Goal: Information Seeking & Learning: Learn about a topic

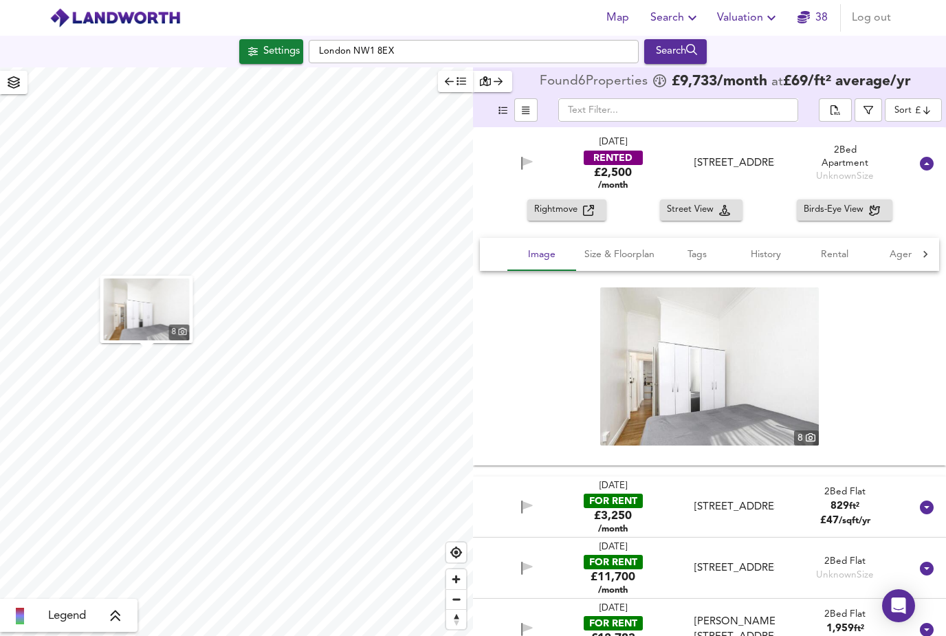
click at [921, 168] on icon at bounding box center [926, 163] width 16 height 16
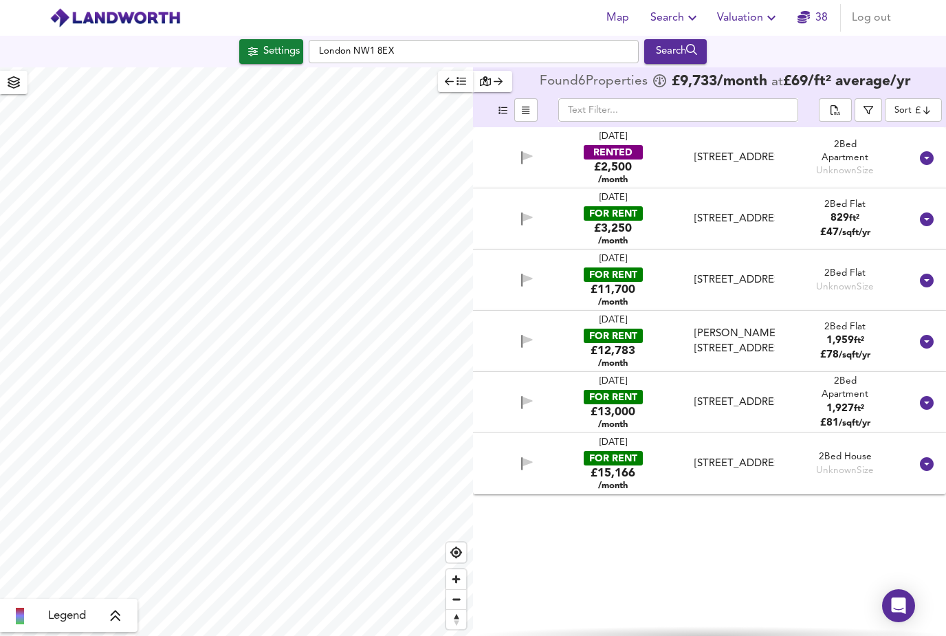
click at [278, 52] on div "Settings" at bounding box center [281, 52] width 36 height 18
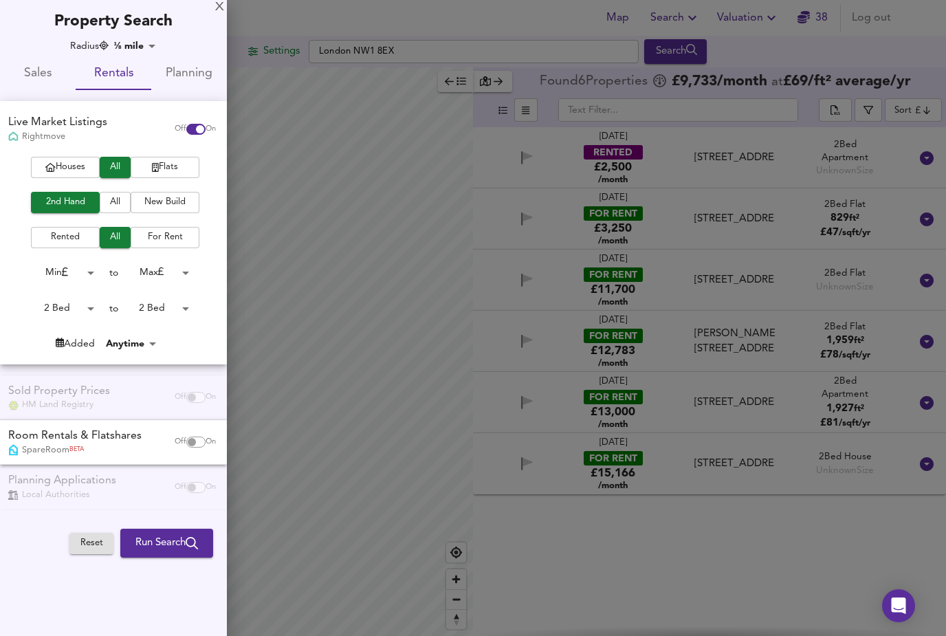
click at [148, 47] on body "Map Search Valuation 38 Log out Settings [GEOGRAPHIC_DATA] 8EX Search Legend Fo…" at bounding box center [473, 318] width 946 height 636
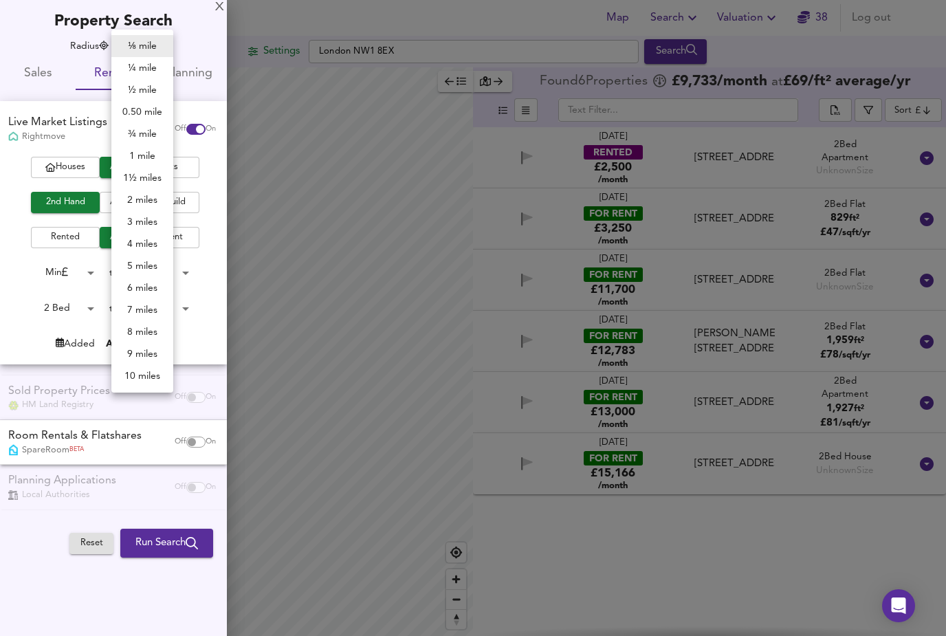
click at [154, 79] on li "½ mile" at bounding box center [142, 90] width 62 height 22
type input "805"
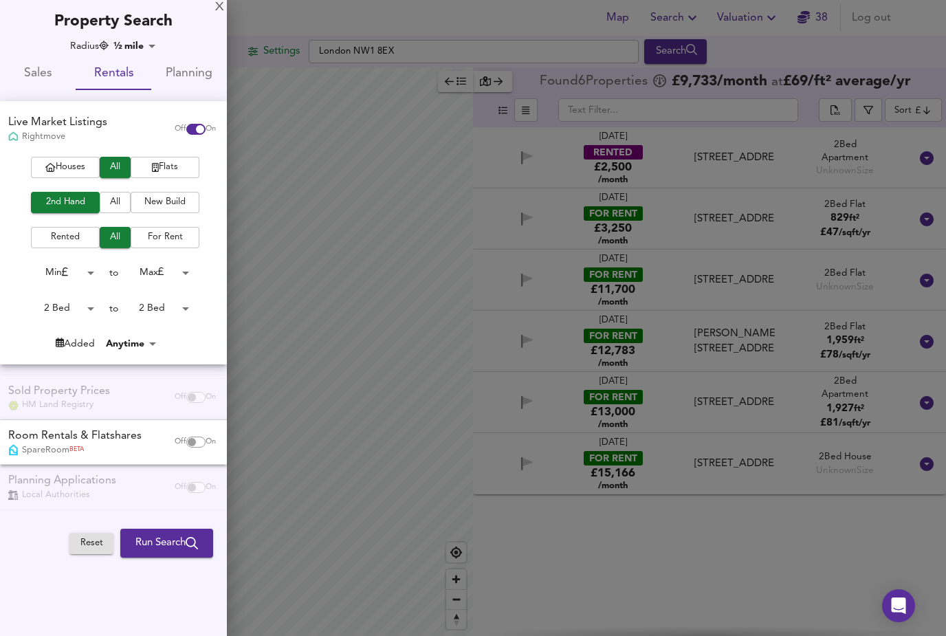
click at [159, 534] on span "Run Search" at bounding box center [166, 543] width 63 height 18
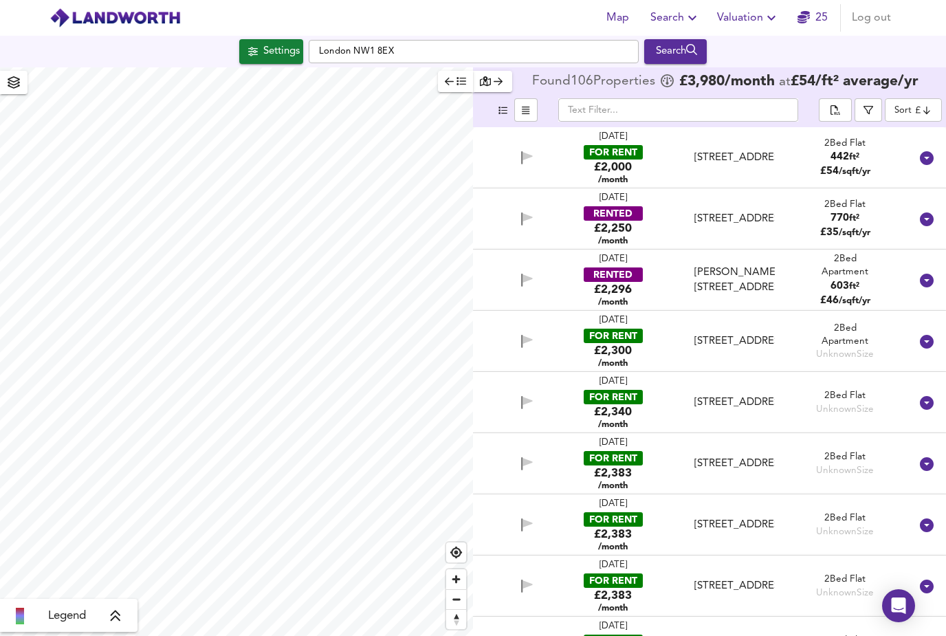
click at [248, 47] on icon "button" at bounding box center [253, 51] width 10 height 9
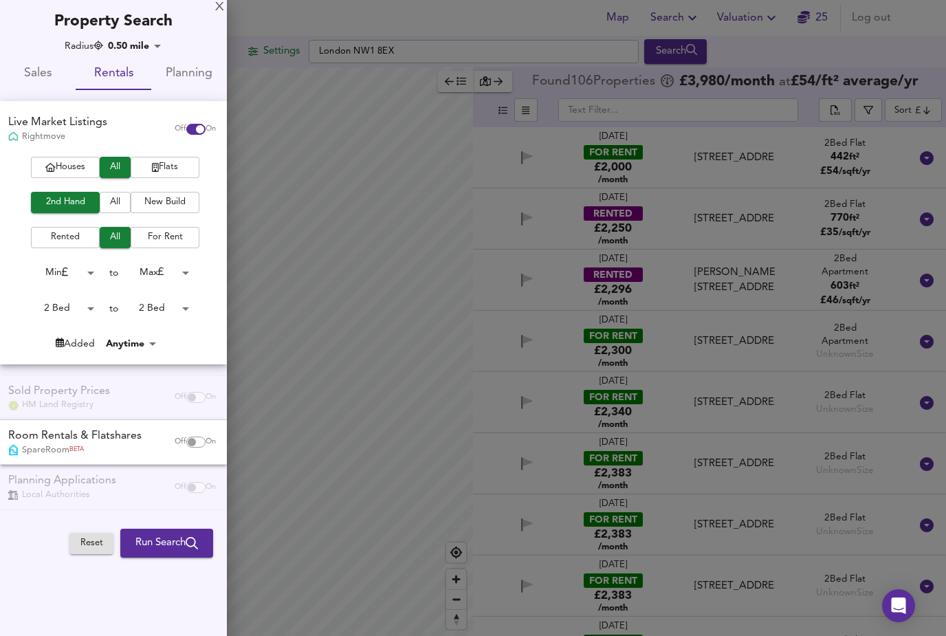
click at [151, 47] on body "Map Search Valuation 25 Log out Settings [GEOGRAPHIC_DATA] 8EX Search Legend Fo…" at bounding box center [473, 318] width 946 height 636
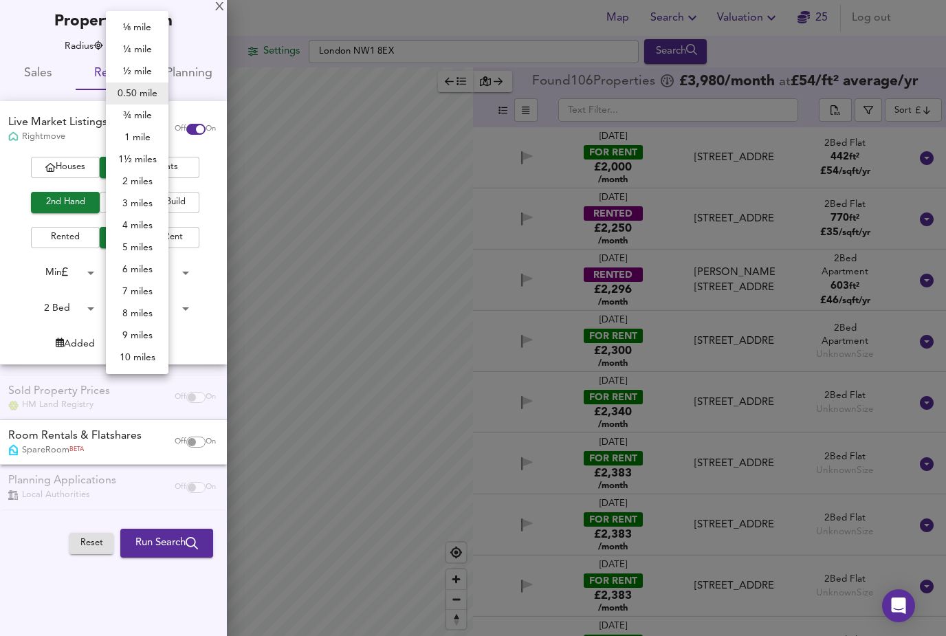
click at [153, 49] on li "¼ mile" at bounding box center [137, 49] width 63 height 22
type input "402"
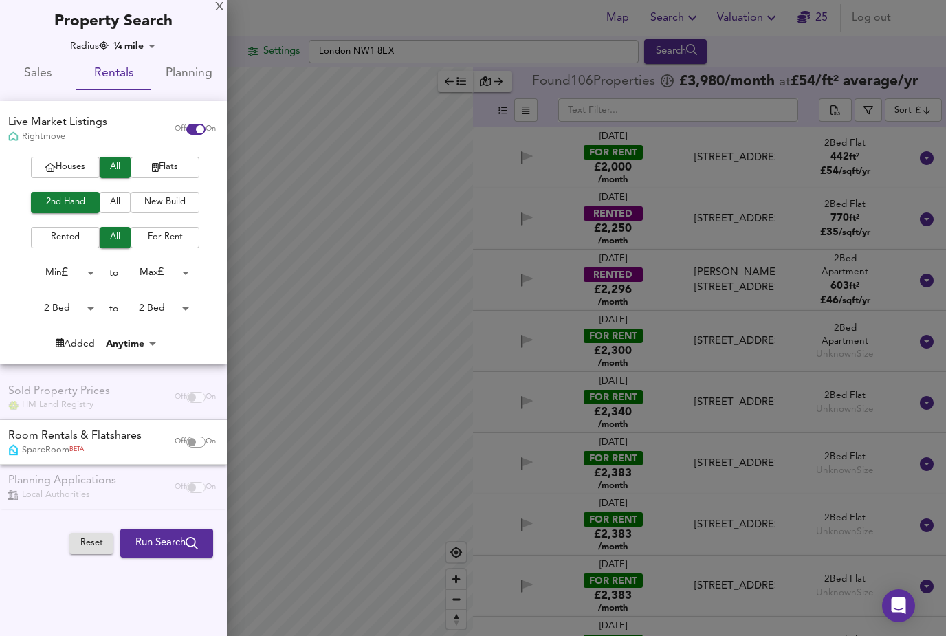
click at [134, 549] on button "Run Search" at bounding box center [166, 543] width 93 height 29
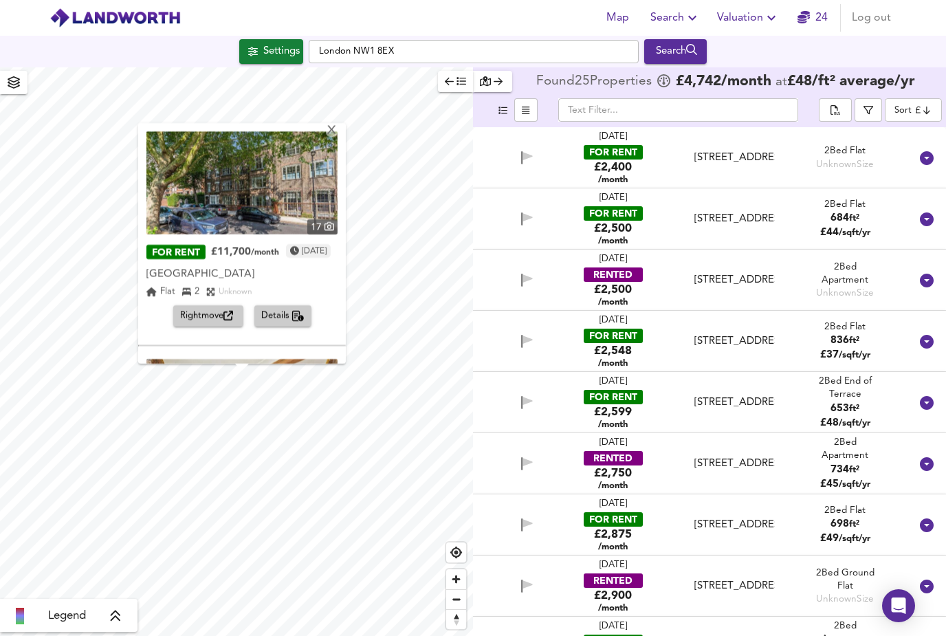
click at [346, 125] on div "17 FOR RENT £11,700 /month [DATE] [GEOGRAPHIC_DATA][STREET_ADDRESS] 2 Unknown R…" at bounding box center [242, 229] width 208 height 212
click at [337, 134] on div "X" at bounding box center [332, 130] width 12 height 13
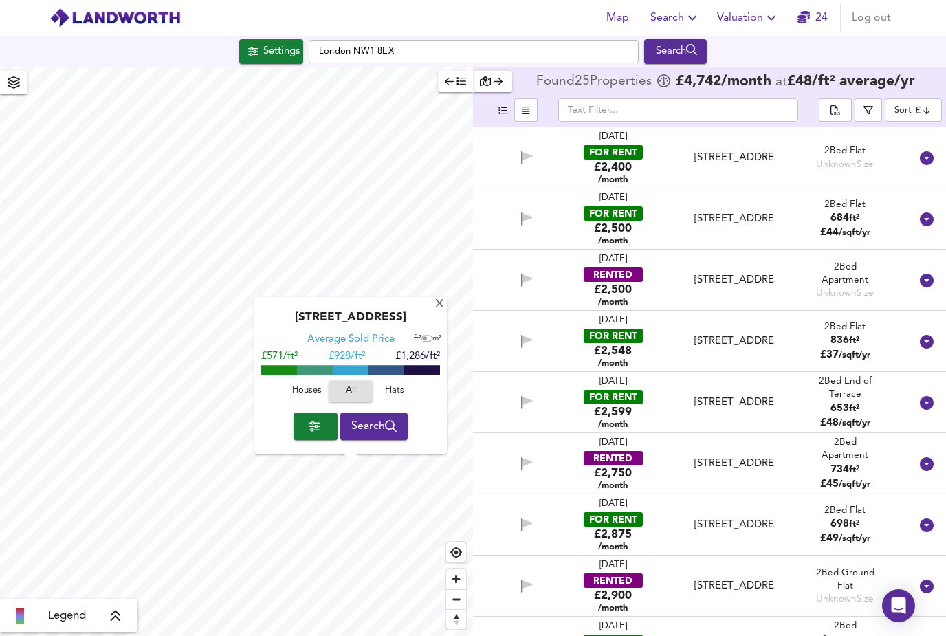
click at [421, 413] on div "[GEOGRAPHIC_DATA] Average Sold Price ft² m² £571/ft² £ 928/ft² £1,286/ft² House…" at bounding box center [350, 376] width 192 height 157
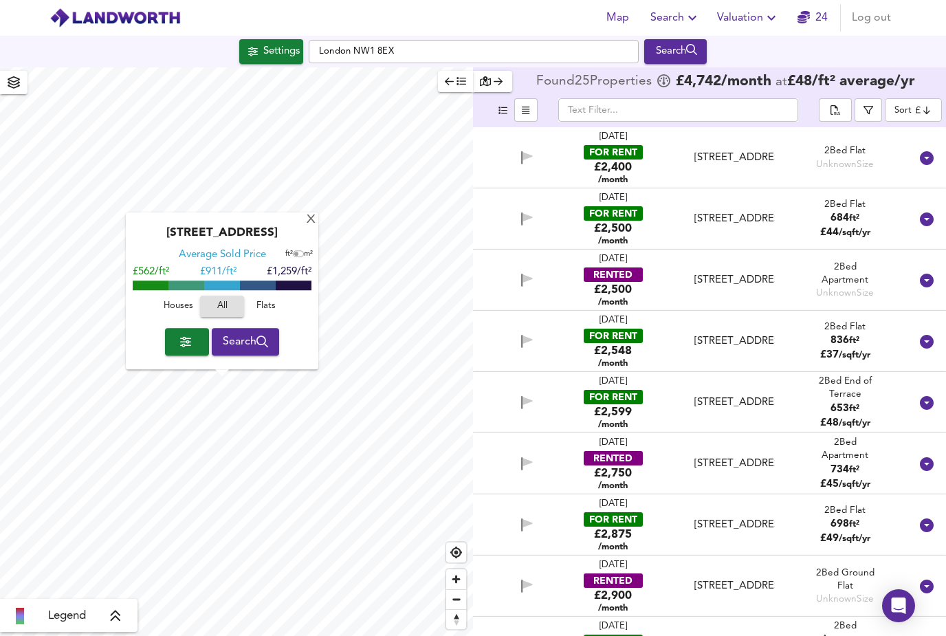
click at [247, 345] on span "Search" at bounding box center [246, 341] width 46 height 19
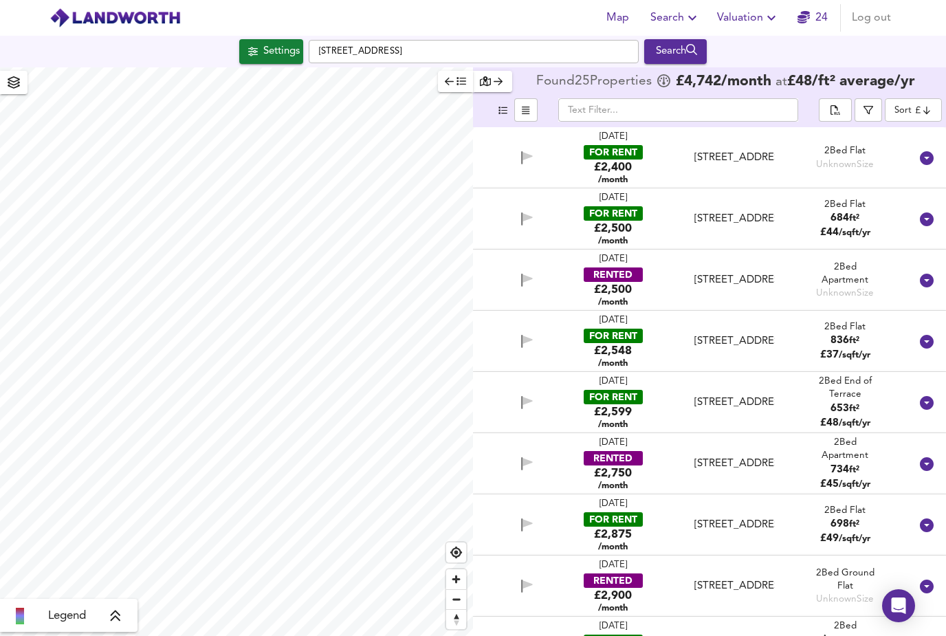
scroll to position [44, 0]
click at [265, 39] on button "Settings" at bounding box center [271, 51] width 64 height 25
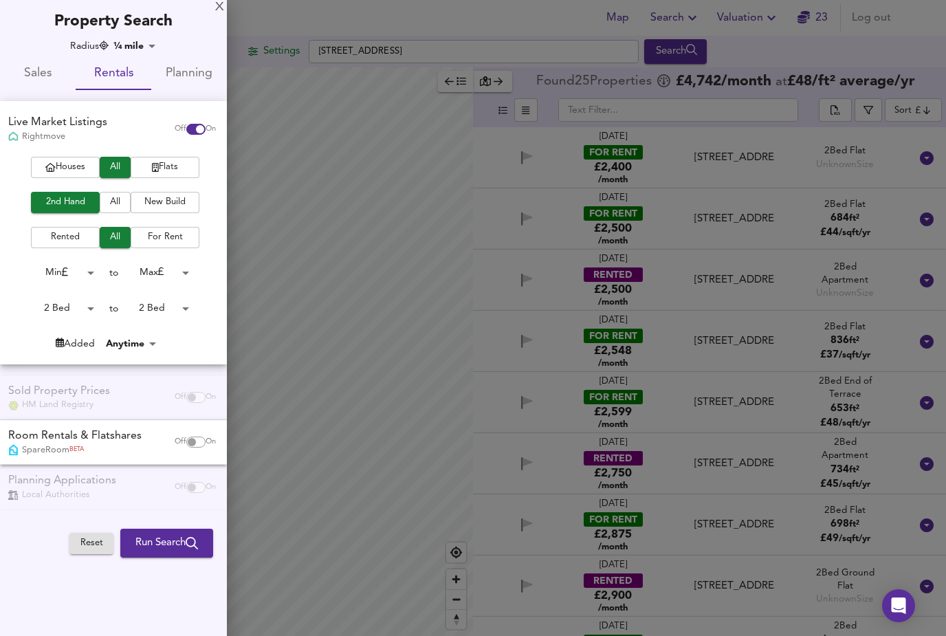
click at [142, 42] on body "Map Search Valuation 23 Log out [GEOGRAPHIC_DATA][STREET_ADDRESS] Search Legend…" at bounding box center [473, 318] width 946 height 636
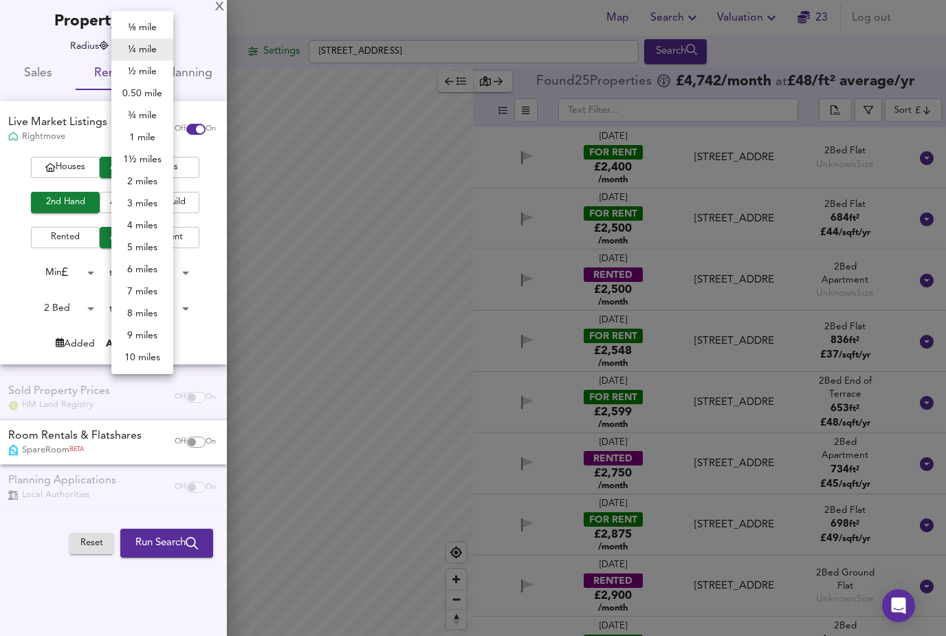
click at [150, 22] on li "⅛ mile" at bounding box center [142, 27] width 62 height 22
type input "201"
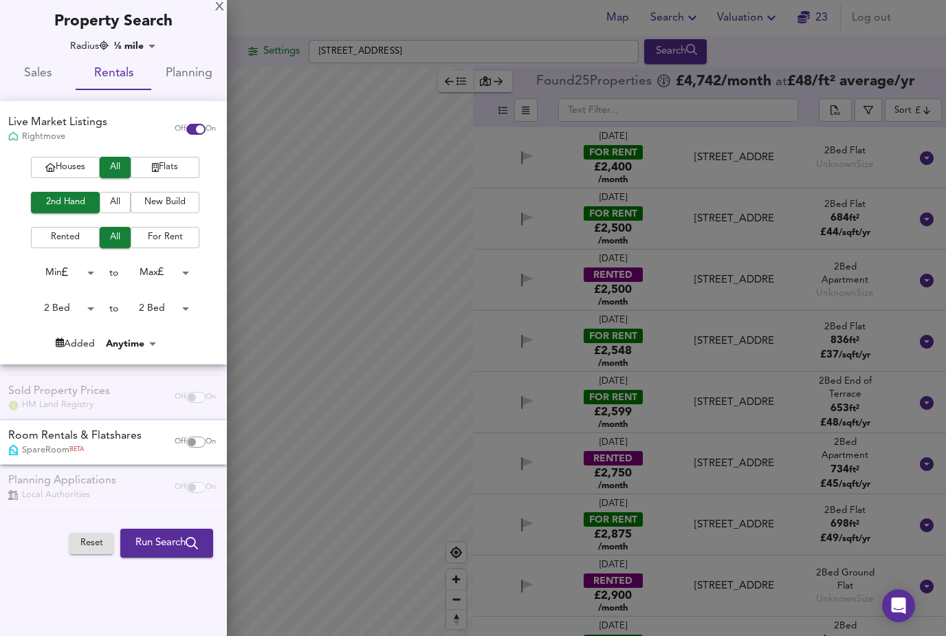
click at [153, 529] on button "Run Search" at bounding box center [166, 543] width 93 height 29
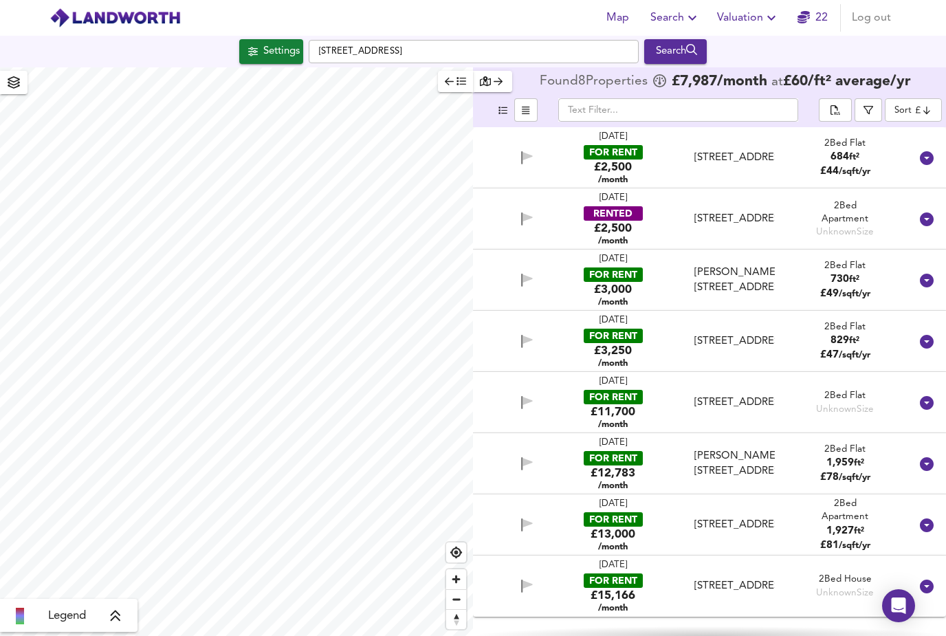
click at [742, 265] on div "[PERSON_NAME][STREET_ADDRESS]" at bounding box center [734, 280] width 80 height 30
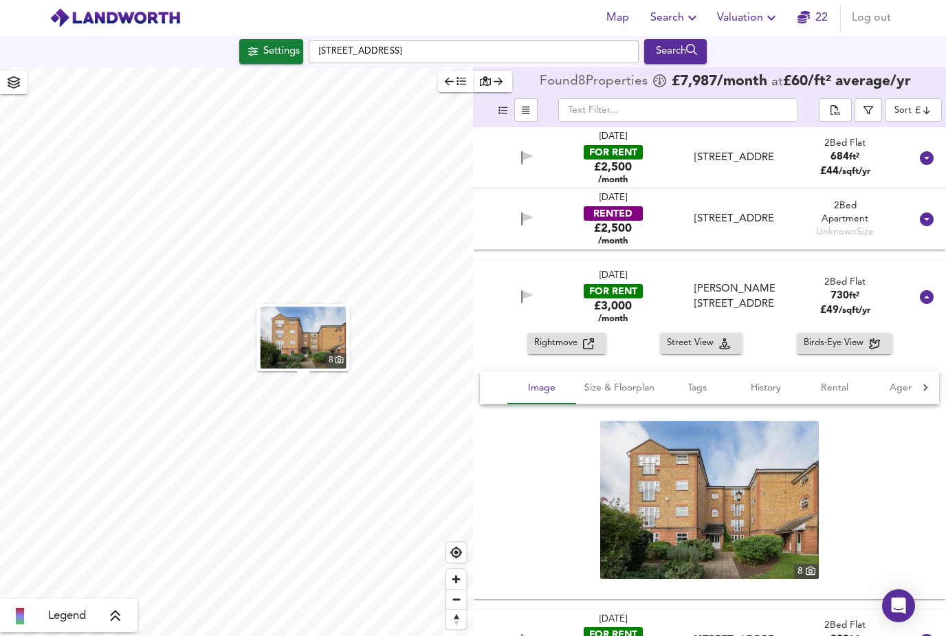
click at [940, 280] on div at bounding box center [926, 296] width 33 height 33
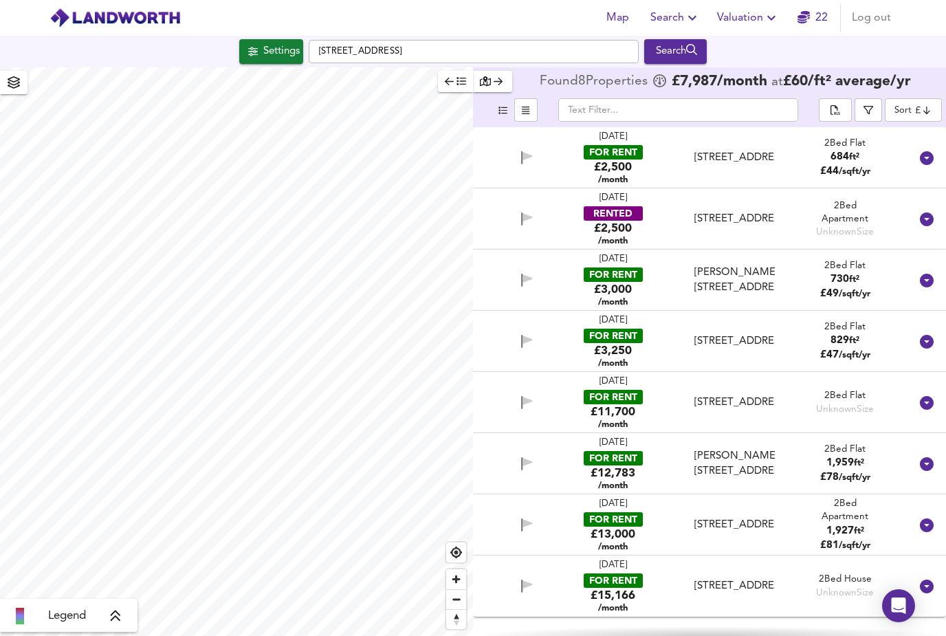
click at [732, 334] on div "[STREET_ADDRESS]" at bounding box center [734, 341] width 80 height 14
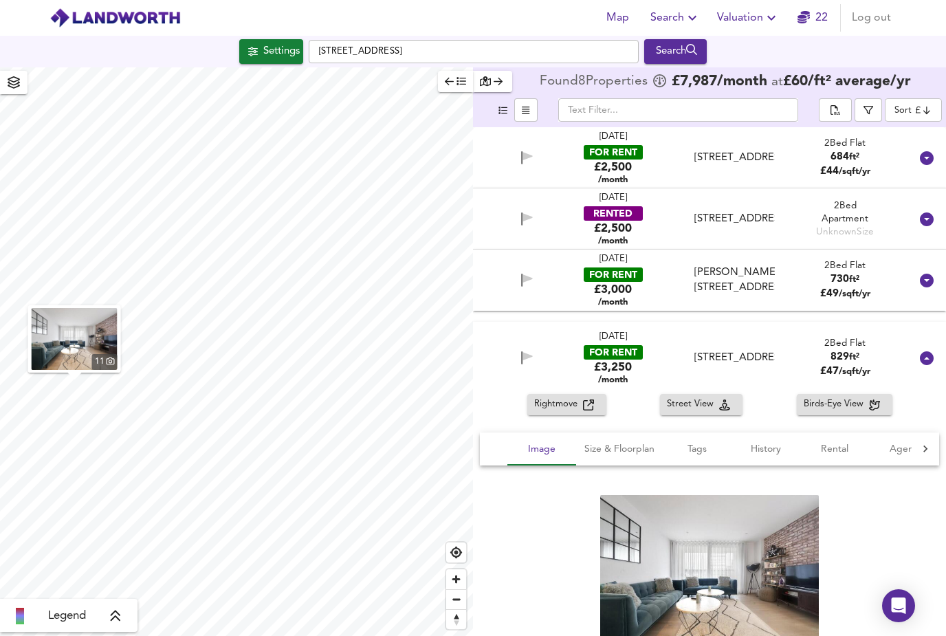
click at [932, 351] on icon at bounding box center [927, 358] width 14 height 14
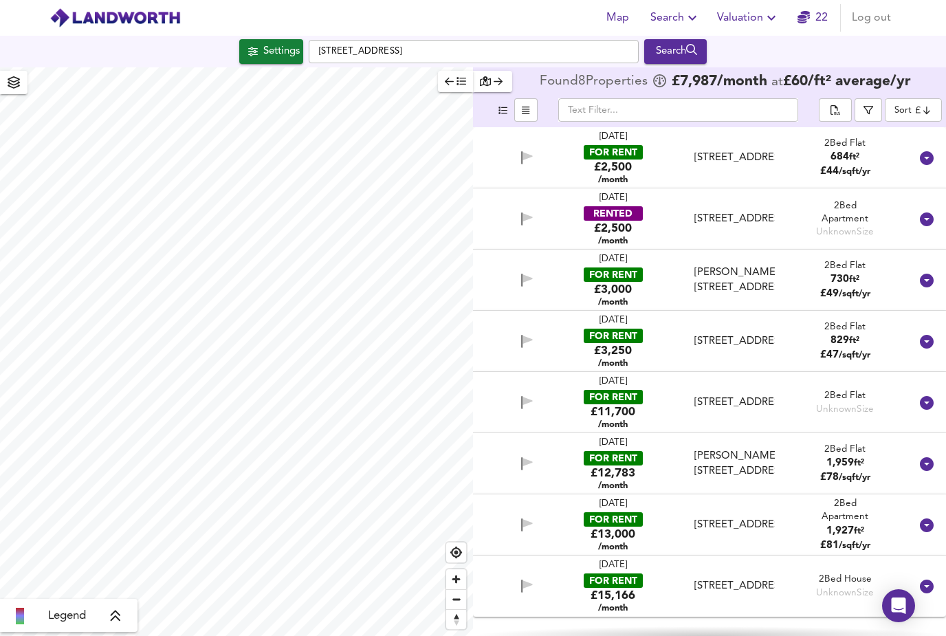
click at [609, 221] on div "£2,500 /month" at bounding box center [613, 234] width 38 height 26
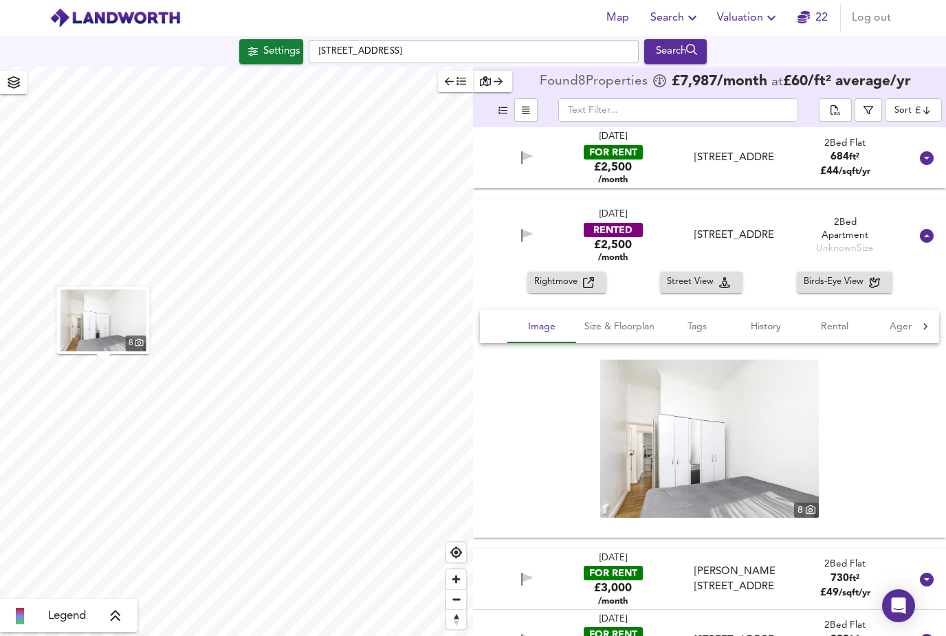
click at [698, 274] on span "Street View" at bounding box center [693, 282] width 52 height 16
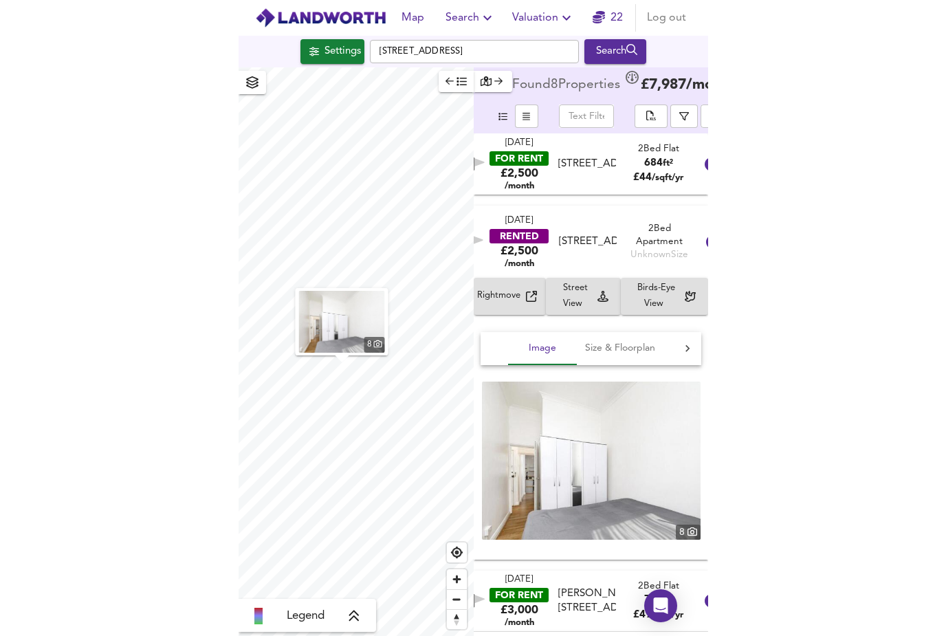
scroll to position [44, 0]
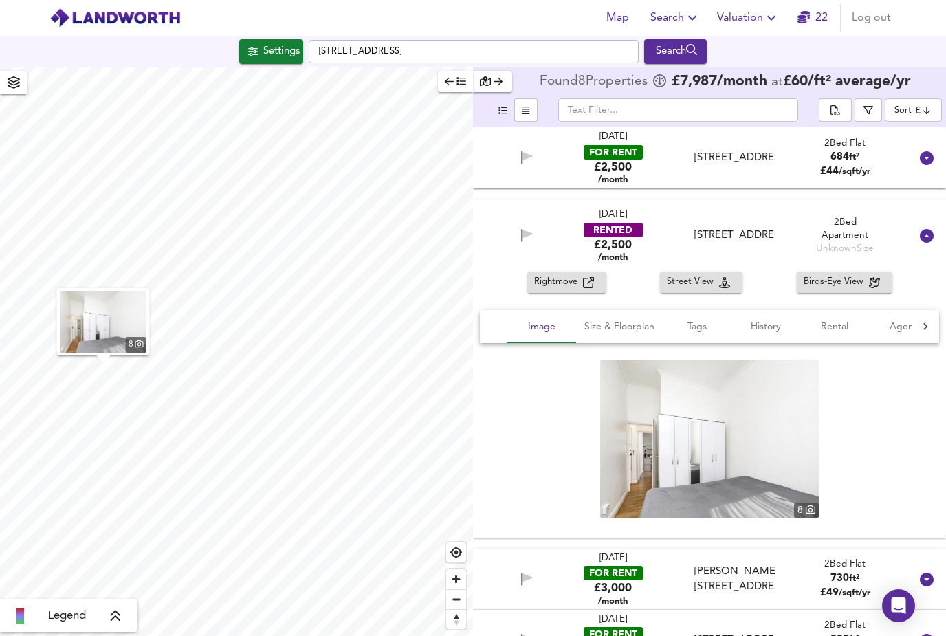
click at [731, 151] on div "[STREET_ADDRESS]" at bounding box center [734, 158] width 80 height 14
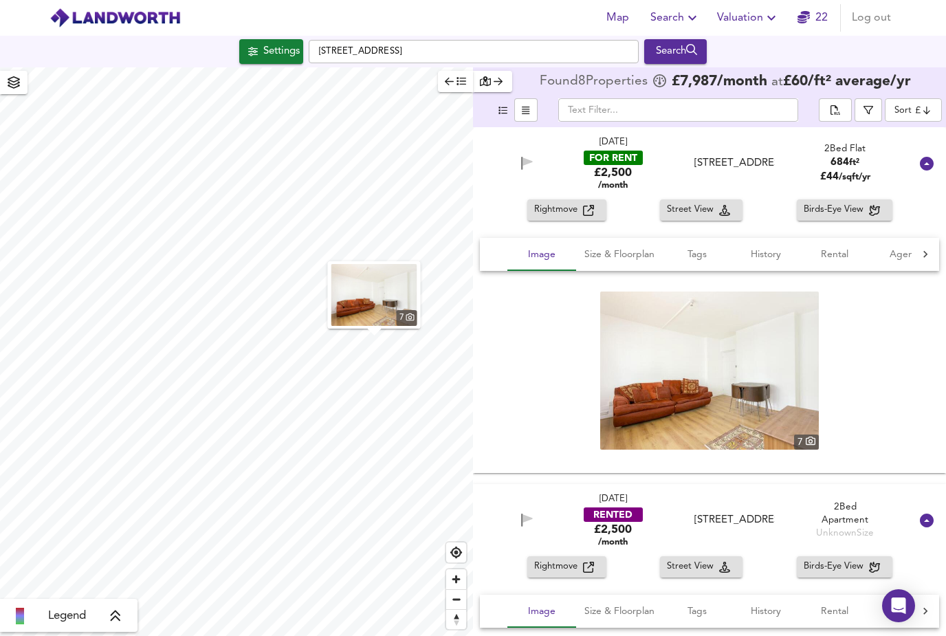
click at [712, 559] on span "Street View" at bounding box center [693, 567] width 52 height 16
click at [720, 353] on img at bounding box center [709, 370] width 219 height 158
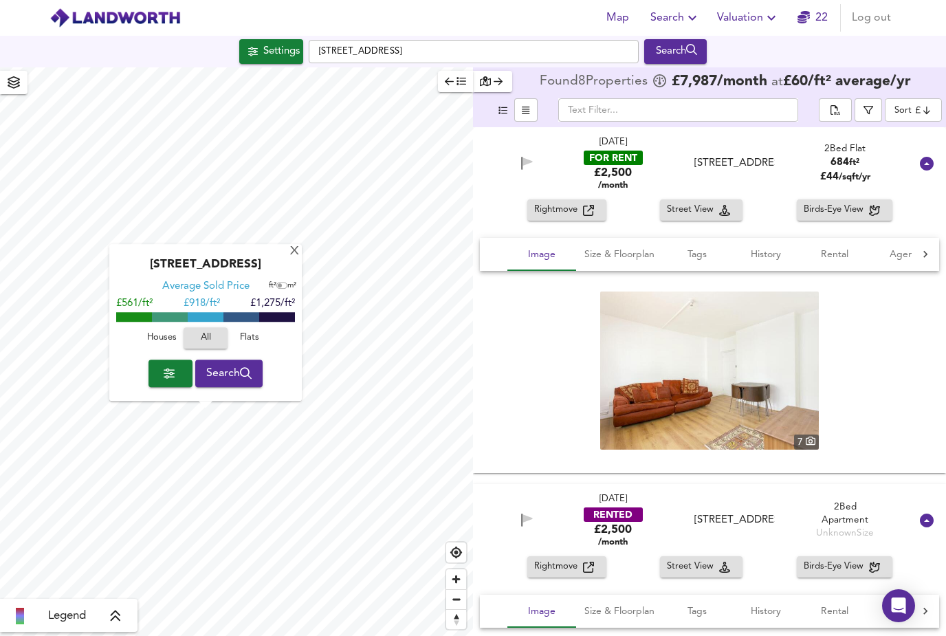
click at [928, 147] on div at bounding box center [926, 163] width 33 height 33
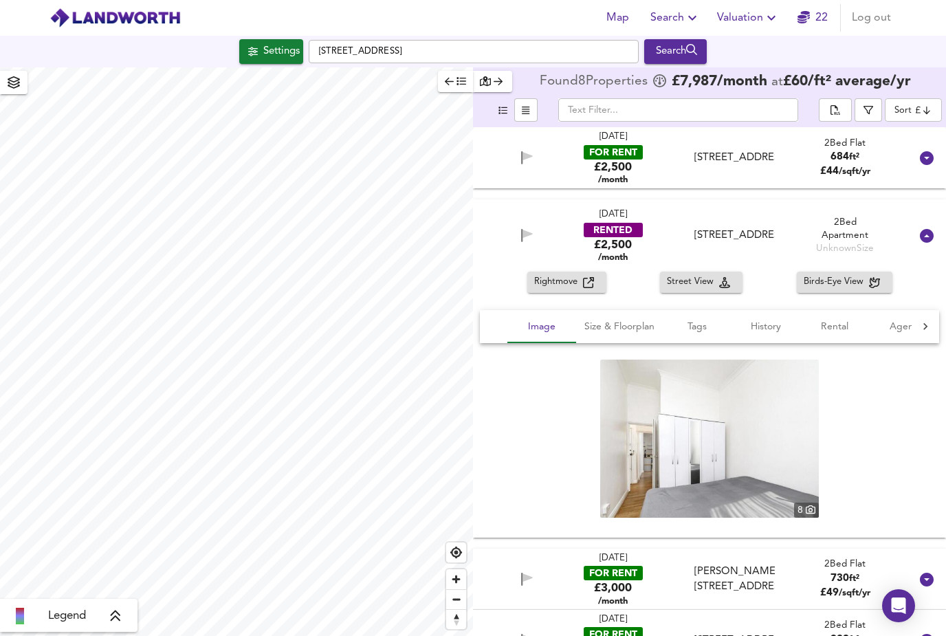
click at [929, 229] on icon at bounding box center [927, 236] width 14 height 14
